Goal: Find specific page/section: Find specific page/section

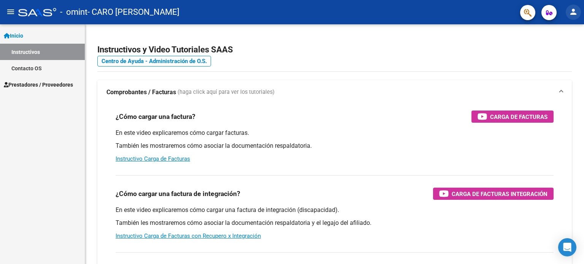
click at [572, 11] on mat-icon "person" at bounding box center [573, 11] width 9 height 9
click at [527, 13] on div at bounding box center [292, 132] width 584 height 264
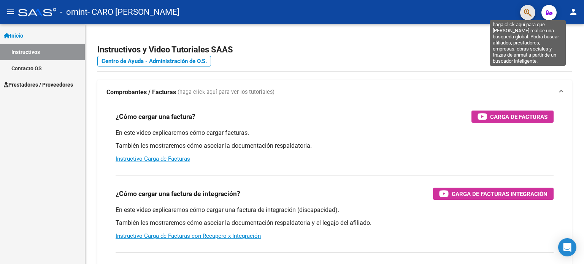
click at [526, 9] on icon "button" at bounding box center [528, 12] width 8 height 9
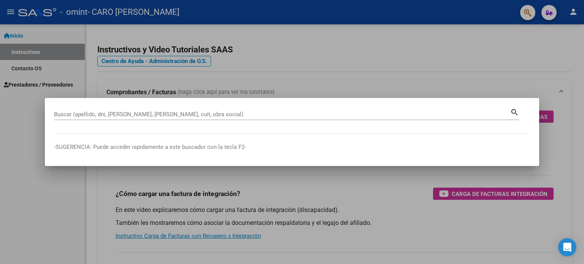
click at [289, 128] on mat-dialog-content "Buscar (apellido, dni, [PERSON_NAME], nro traspaso, cuit, obra social) search" at bounding box center [292, 120] width 494 height 27
click at [278, 127] on div "Buscar (apellido, dni, [PERSON_NAME], nro traspaso, cuit, obra social) search" at bounding box center [286, 117] width 465 height 20
click at [503, 72] on div at bounding box center [292, 132] width 584 height 264
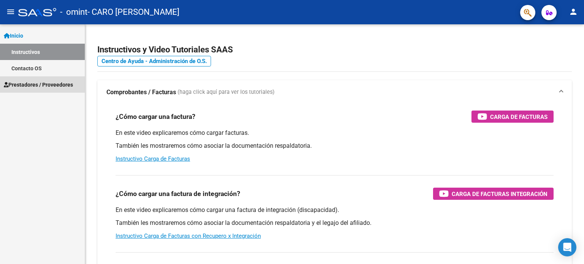
click at [53, 86] on span "Prestadores / Proveedores" at bounding box center [38, 85] width 69 height 8
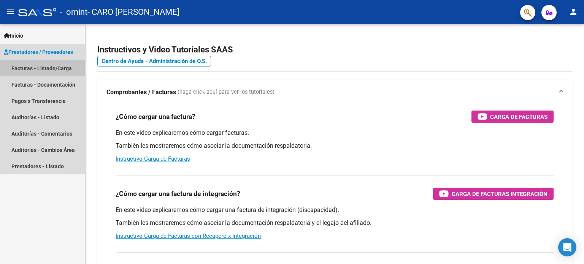
click at [65, 67] on link "Facturas - Listado/Carga" at bounding box center [42, 68] width 85 height 16
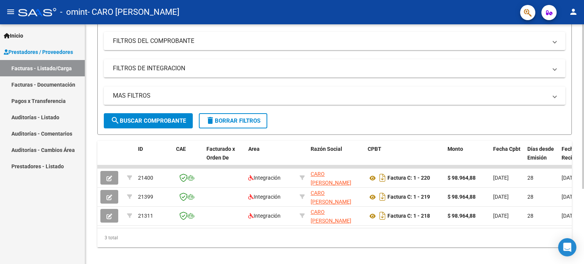
scroll to position [102, 0]
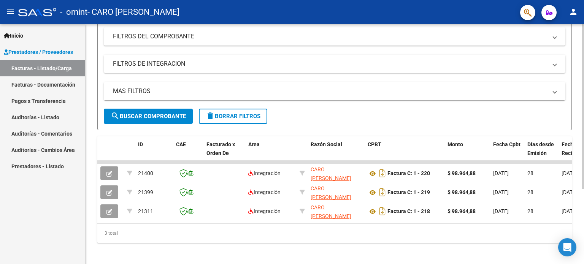
click at [583, 142] on div at bounding box center [583, 179] width 2 height 165
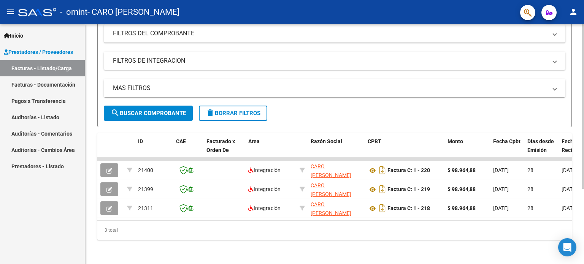
scroll to position [109, 0]
click at [583, 152] on div at bounding box center [583, 182] width 2 height 165
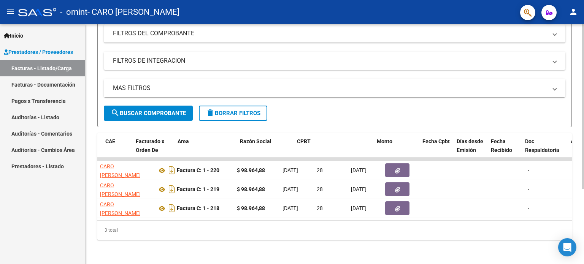
scroll to position [0, 0]
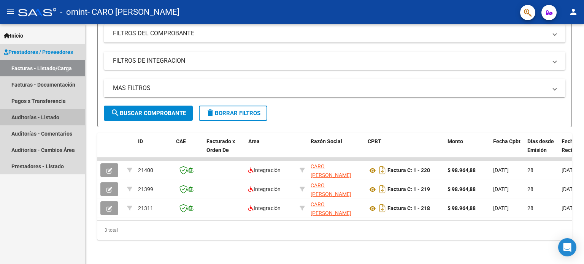
click at [50, 121] on link "Auditorías - Listado" at bounding box center [42, 117] width 85 height 16
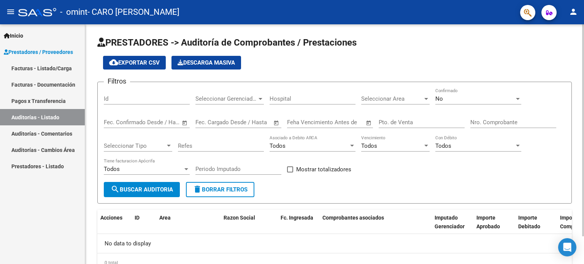
scroll to position [32, 0]
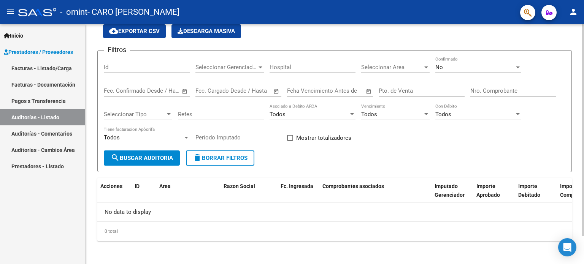
click at [583, 170] on div at bounding box center [583, 157] width 2 height 212
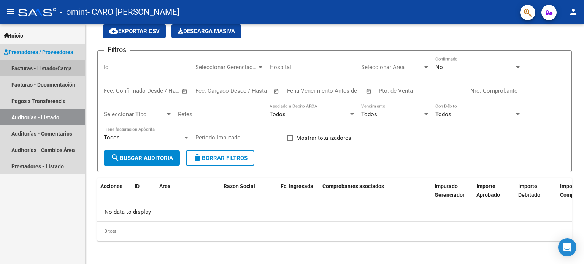
click at [50, 67] on link "Facturas - Listado/Carga" at bounding box center [42, 68] width 85 height 16
